Goal: Task Accomplishment & Management: Use online tool/utility

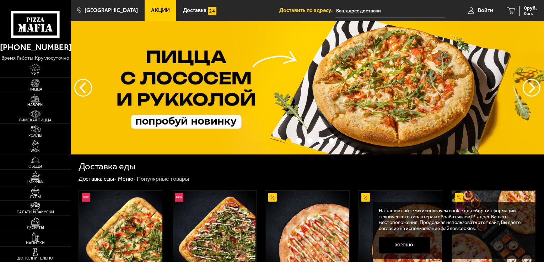
click at [360, 9] on input "text" at bounding box center [390, 10] width 109 height 13
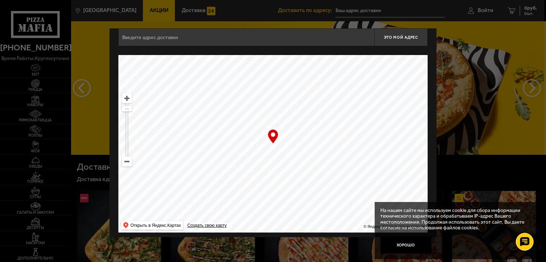
scroll to position [13, 0]
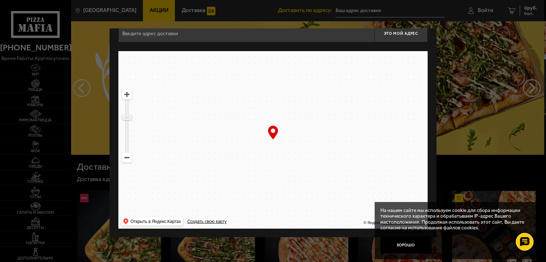
drag, startPoint x: 125, startPoint y: 103, endPoint x: 123, endPoint y: 117, distance: 13.7
click at [123, 117] on ymaps at bounding box center [126, 117] width 9 height 5
click at [126, 159] on ymaps at bounding box center [126, 157] width 9 height 9
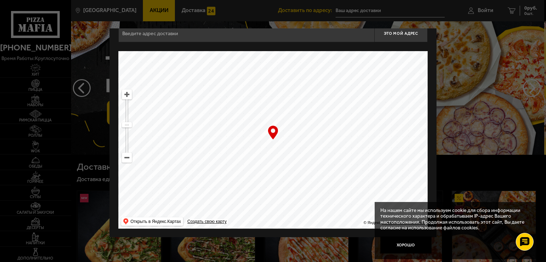
drag, startPoint x: 308, startPoint y: 167, endPoint x: 254, endPoint y: 129, distance: 66.1
click at [254, 129] on ymaps at bounding box center [272, 140] width 309 height 178
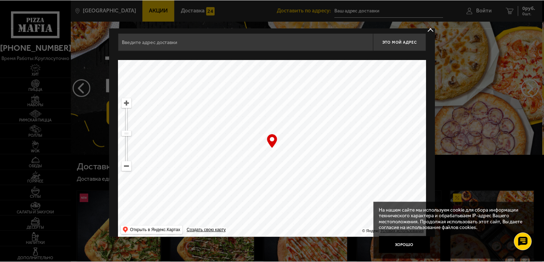
scroll to position [0, 0]
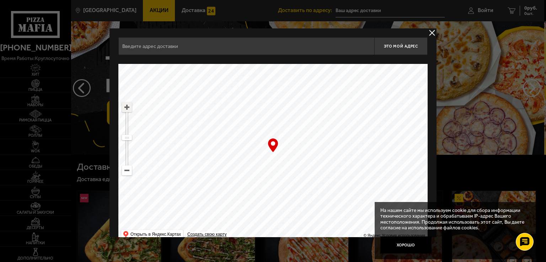
click at [126, 109] on ymaps at bounding box center [126, 107] width 9 height 9
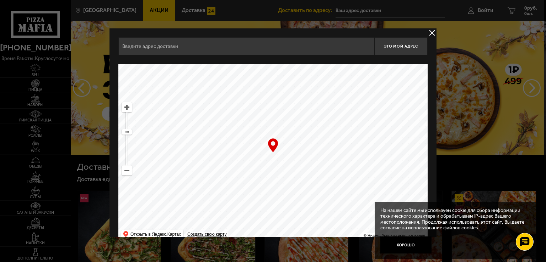
drag, startPoint x: 307, startPoint y: 170, endPoint x: 321, endPoint y: 166, distance: 14.8
click at [321, 166] on ymaps at bounding box center [272, 153] width 309 height 178
drag, startPoint x: 256, startPoint y: 160, endPoint x: 384, endPoint y: 204, distance: 135.4
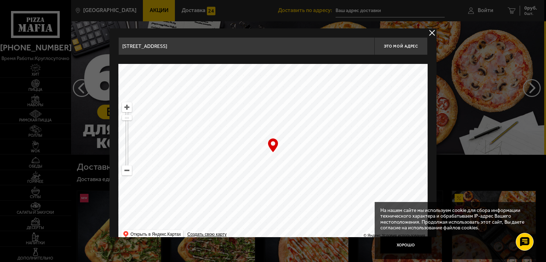
drag, startPoint x: 318, startPoint y: 185, endPoint x: 287, endPoint y: 139, distance: 55.6
click at [289, 138] on ymaps at bounding box center [272, 153] width 309 height 178
type input "[STREET_ADDRESS]"
click at [394, 53] on button "Это мой адрес" at bounding box center [400, 46] width 53 height 18
click at [393, 51] on button "Это мой адрес" at bounding box center [400, 46] width 53 height 18
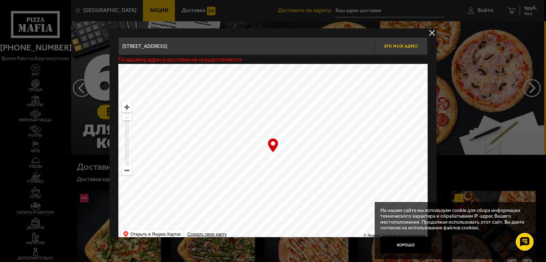
click at [393, 51] on button "Это мой адрес" at bounding box center [400, 46] width 53 height 18
drag, startPoint x: 393, startPoint y: 51, endPoint x: 414, endPoint y: 44, distance: 21.8
click at [394, 51] on button "Это мой адрес" at bounding box center [400, 46] width 53 height 18
click at [426, 33] on div "[STREET_ADDRESS][PERSON_NAME] Это мой адрес По вашему адресу доставка не осущес…" at bounding box center [273, 139] width 327 height 222
click at [430, 33] on button "delivery type" at bounding box center [432, 32] width 9 height 9
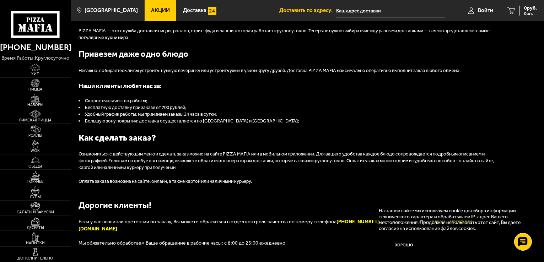
scroll to position [711, 0]
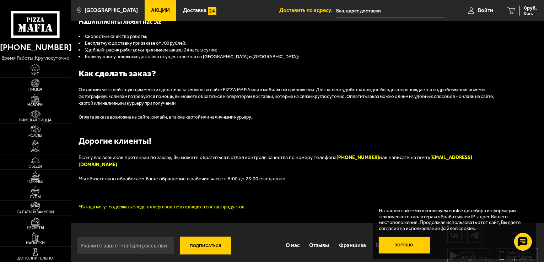
click at [414, 248] on button "Хорошо" at bounding box center [404, 245] width 51 height 17
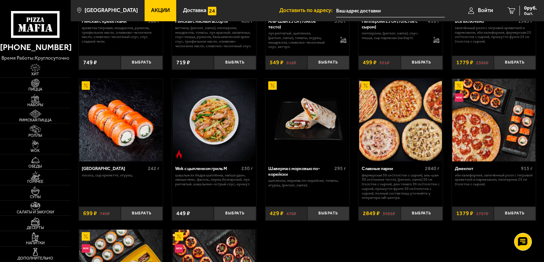
scroll to position [249, 0]
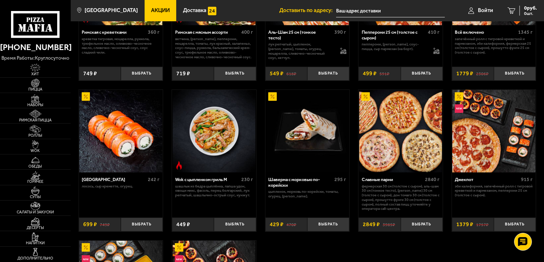
drag, startPoint x: 239, startPoint y: 150, endPoint x: 226, endPoint y: 116, distance: 36.1
